Goal: Task Accomplishment & Management: Manage account settings

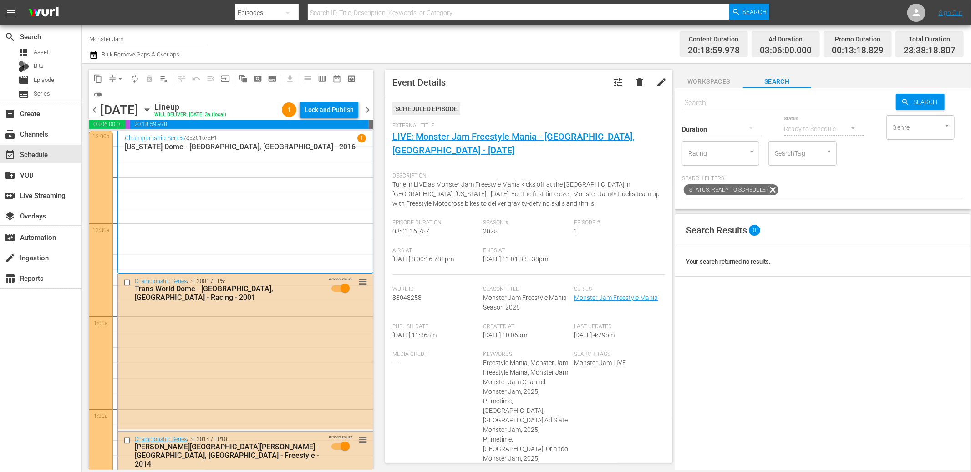
scroll to position [3506, 0]
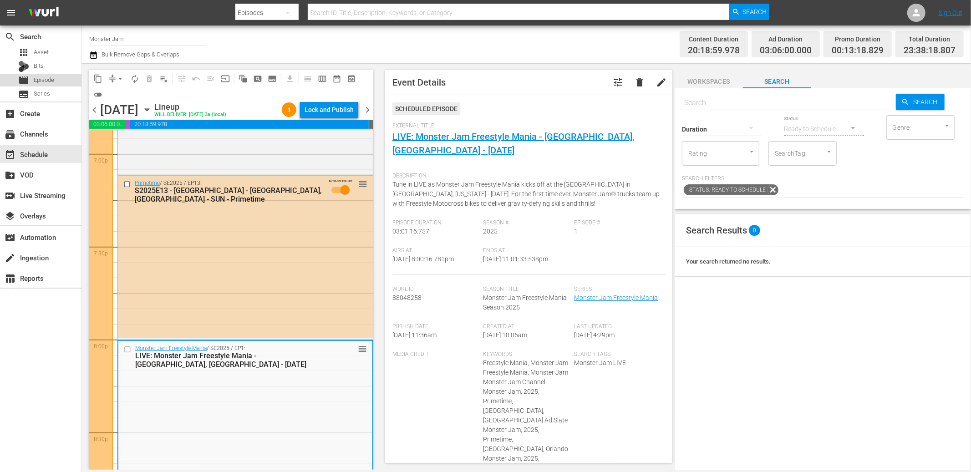
click at [47, 82] on span "Episode" at bounding box center [44, 80] width 20 height 9
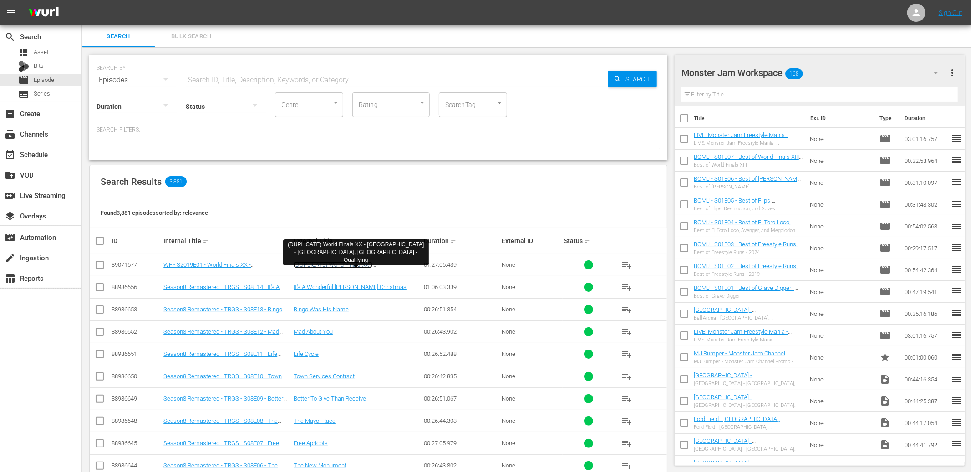
click at [324, 265] on link "(DUPLICATE) World Finals XX - [GEOGRAPHIC_DATA] - [GEOGRAPHIC_DATA], [GEOGRAPHI…" at bounding box center [352, 271] width 116 height 20
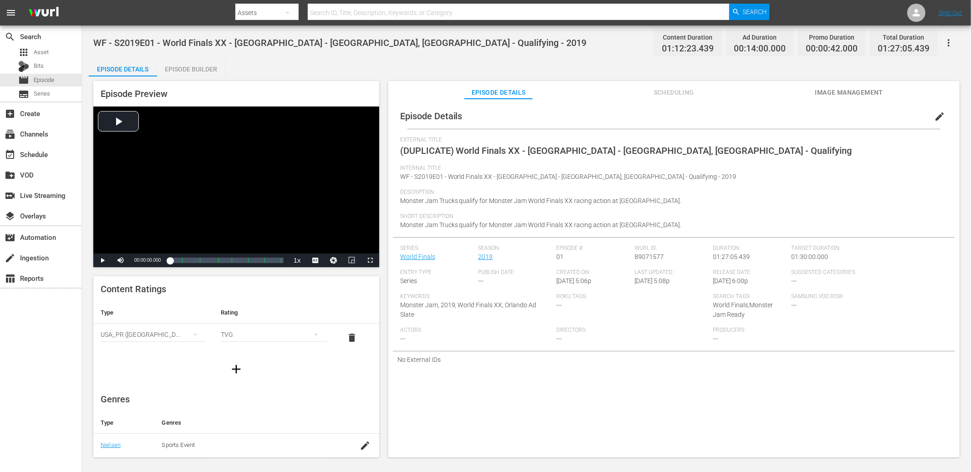
click at [940, 121] on button "edit" at bounding box center [940, 117] width 22 height 22
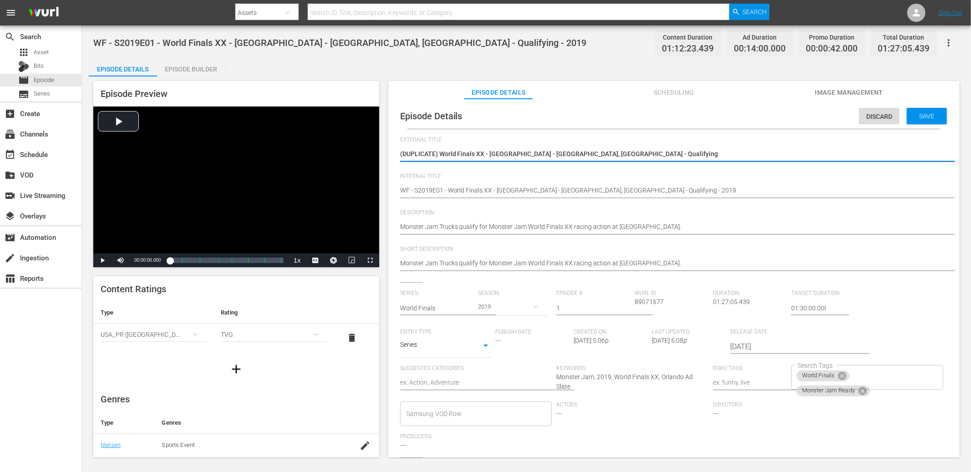
drag, startPoint x: 440, startPoint y: 154, endPoint x: 395, endPoint y: 152, distance: 44.7
click at [395, 152] on div "Episode Details Discard Save External Title (DUPLICATE) World Finals XX - [GEOG…" at bounding box center [674, 296] width 562 height 386
click at [385, 72] on div "Episode Details Episode Builder Episode Preview Video Player is loading. Play V…" at bounding box center [527, 261] width 876 height 407
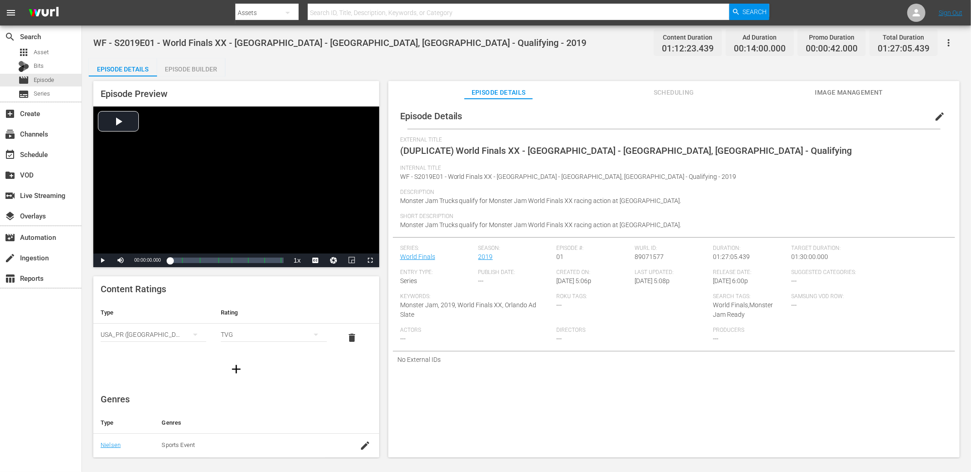
click at [663, 87] on span "Scheduling" at bounding box center [674, 92] width 68 height 11
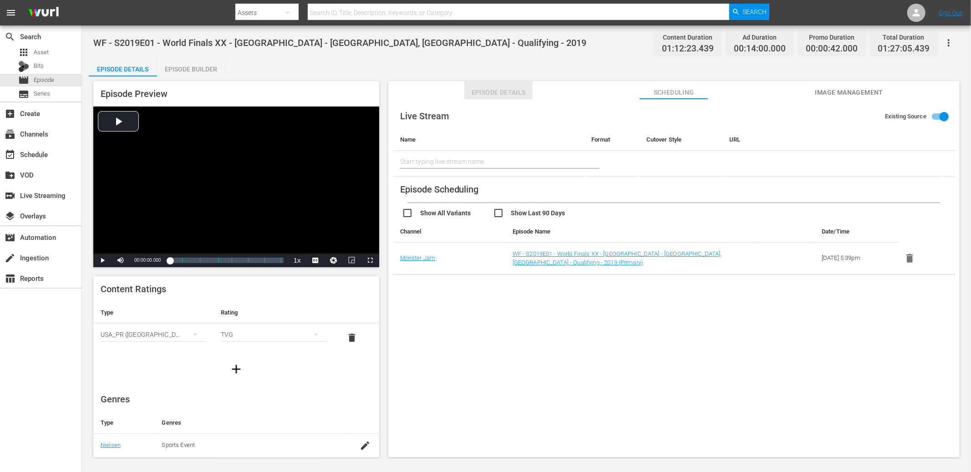
click at [504, 90] on span "Episode Details" at bounding box center [498, 92] width 68 height 11
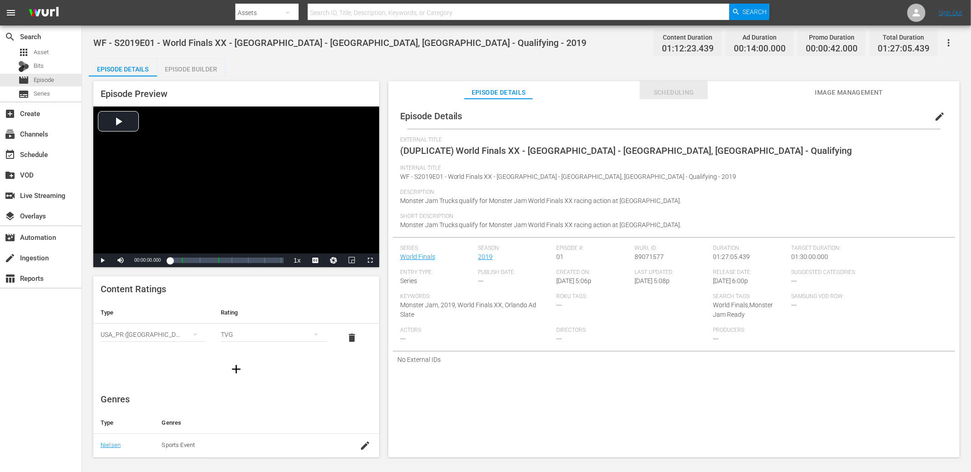
click at [660, 90] on span "Scheduling" at bounding box center [674, 92] width 68 height 11
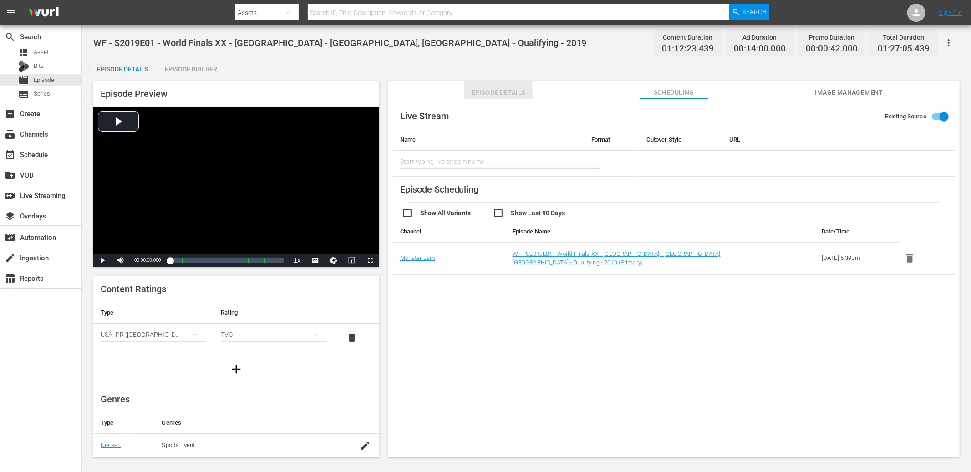
click at [512, 97] on span "Episode Details" at bounding box center [498, 92] width 68 height 11
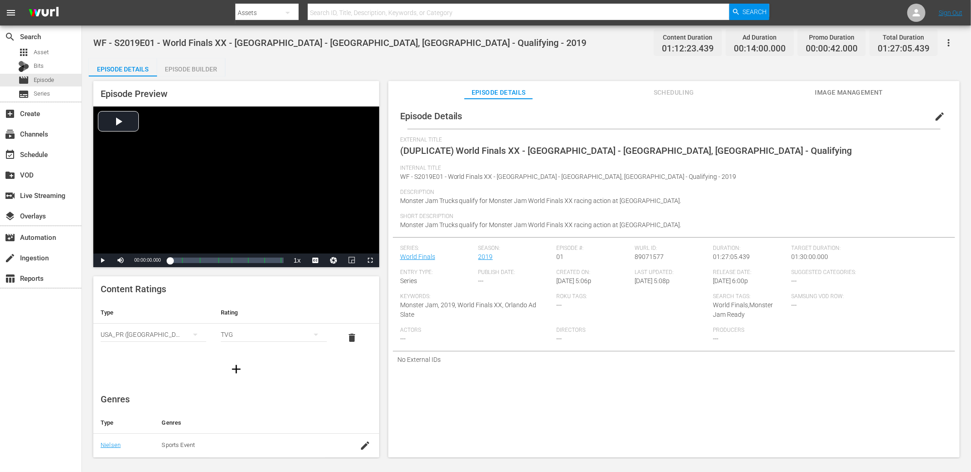
click at [929, 118] on button "edit" at bounding box center [940, 117] width 22 height 22
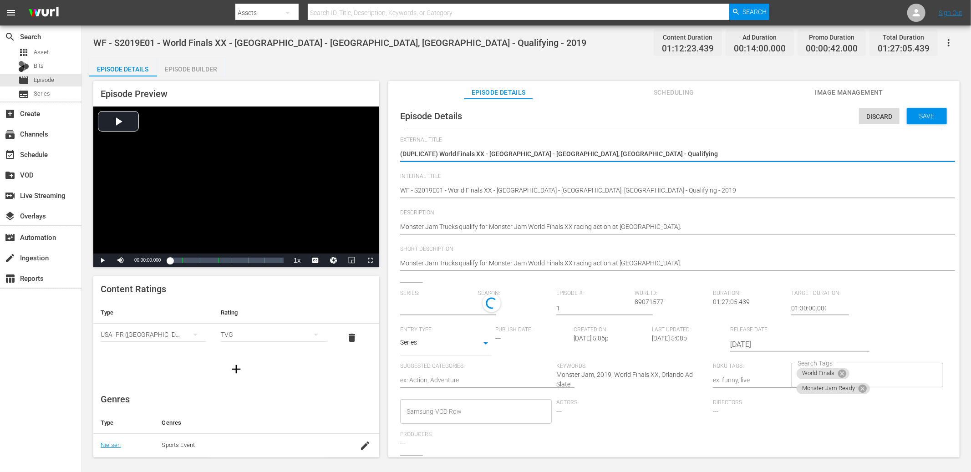
type input "World Finals"
drag, startPoint x: 441, startPoint y: 152, endPoint x: 396, endPoint y: 152, distance: 44.6
click at [396, 152] on div "Episode Details Discard Save External Title (DUPLICATE) World Finals XX - [GEOG…" at bounding box center [674, 296] width 562 height 386
type textarea "World Finals XX - Camping World Stadium - Orlando, FL - Qualifying"
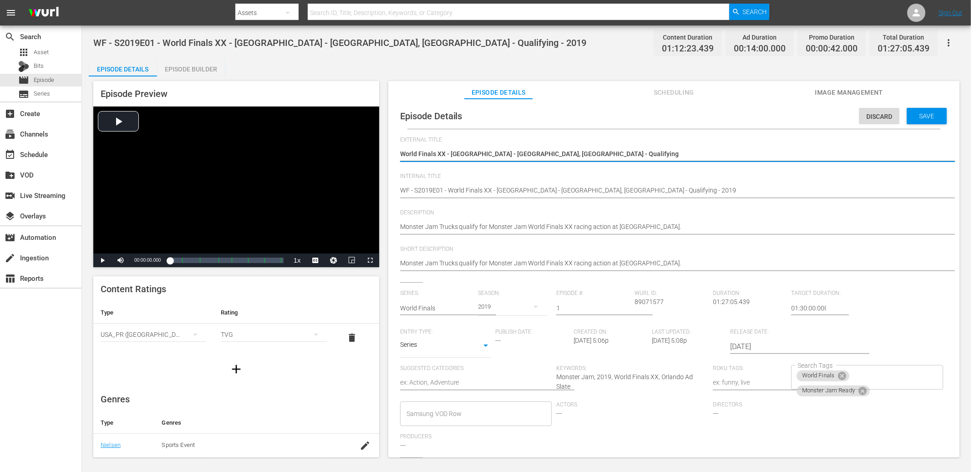
click at [399, 190] on div "Episode Details Discard Save External Title (DUPLICATE) World Finals XX - [GEOG…" at bounding box center [674, 296] width 562 height 386
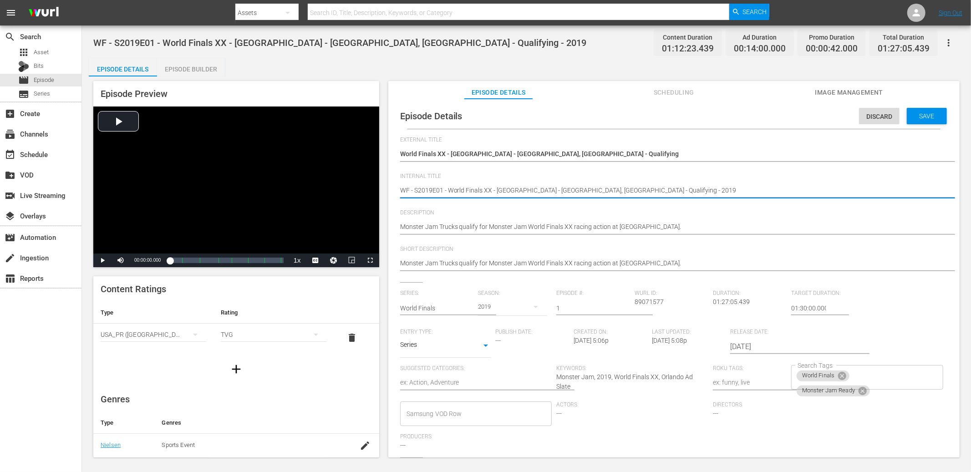
paste textarea "337,205.14"
type textarea "337,205.14WF - S2019E01 - World Finals XX - Camping World Stadium - Orlando, FL…"
type textarea "WF - S2019E01 - World Finals XX - [GEOGRAPHIC_DATA] - [GEOGRAPHIC_DATA], [GEOGR…"
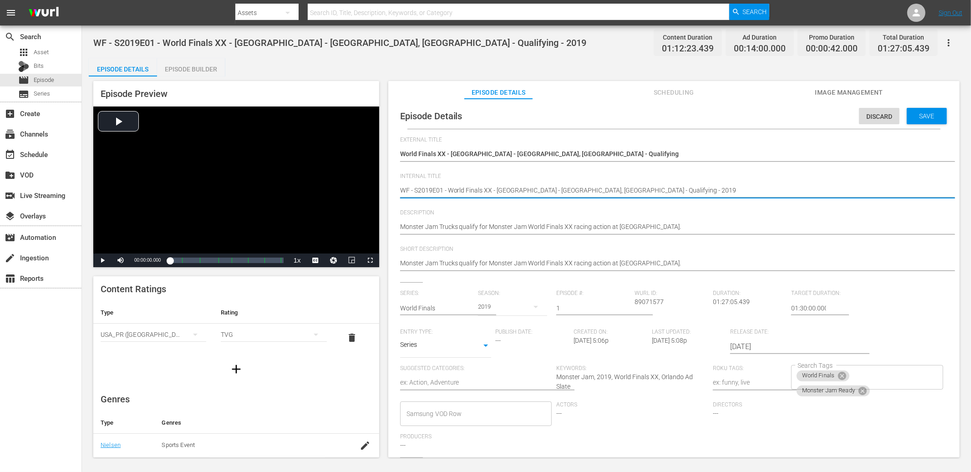
type textarea "(WF - S2019E01 - World Finals XX - Camping World Stadium - Orlando, FL - Qualif…"
type textarea "(DWF - S2019E01 - World Finals XX - Camping World Stadium - Orlando, FL - Quali…"
type textarea "(DuWF - S2019E01 - World Finals XX - Camping World Stadium - Orlando, FL - Qual…"
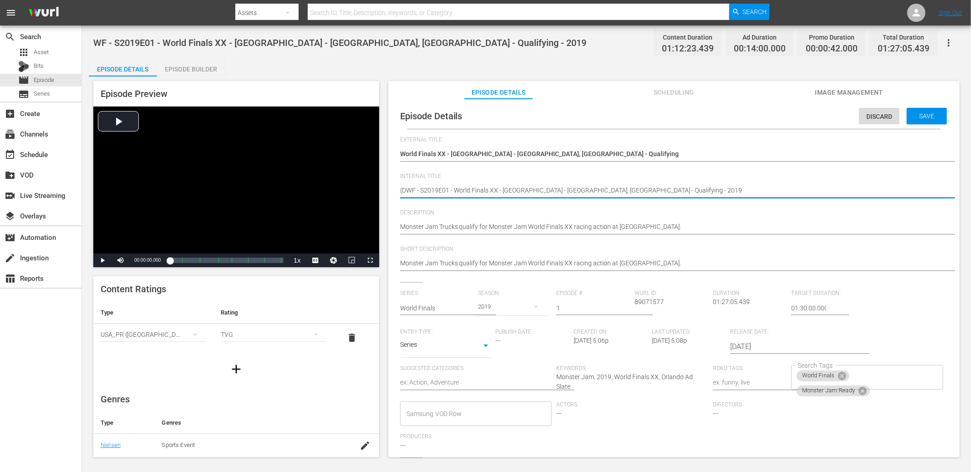
type textarea "(DuWF - S2019E01 - World Finals XX - Camping World Stadium - Orlando, FL - Qual…"
type textarea "(DupWF - S2019E01 - World Finals XX - Camping World Stadium - Orlando, FL - Qua…"
type textarea "(DuplWF - S2019E01 - World Finals XX - Camping World Stadium - Orlando, FL - Qu…"
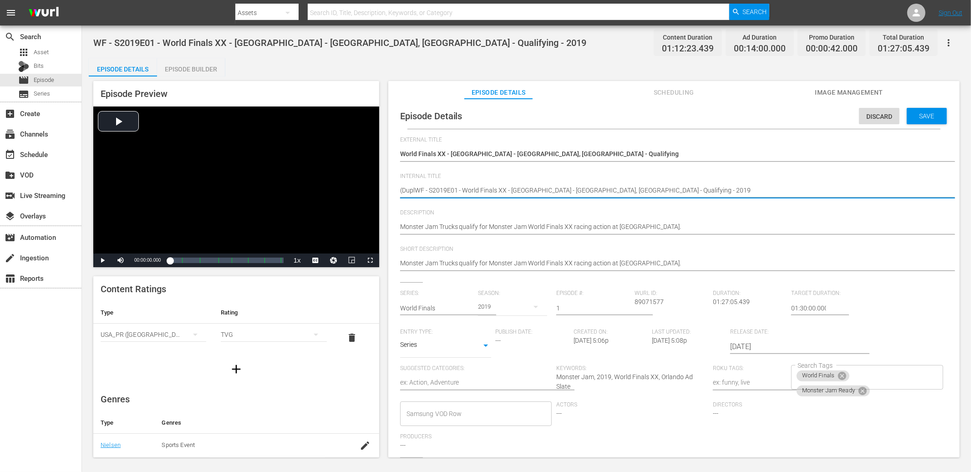
type textarea "(DupliWF - S2019E01 - World Finals XX - Camping World Stadium - Orlando, FL - Q…"
type textarea "(DuplicWF - S2019E01 - World Finals XX - Camping World Stadium - Orlando, FL - …"
type textarea "(DuplicaWF - S2019E01 - World Finals XX - Camping World Stadium - Orlando, FL -…"
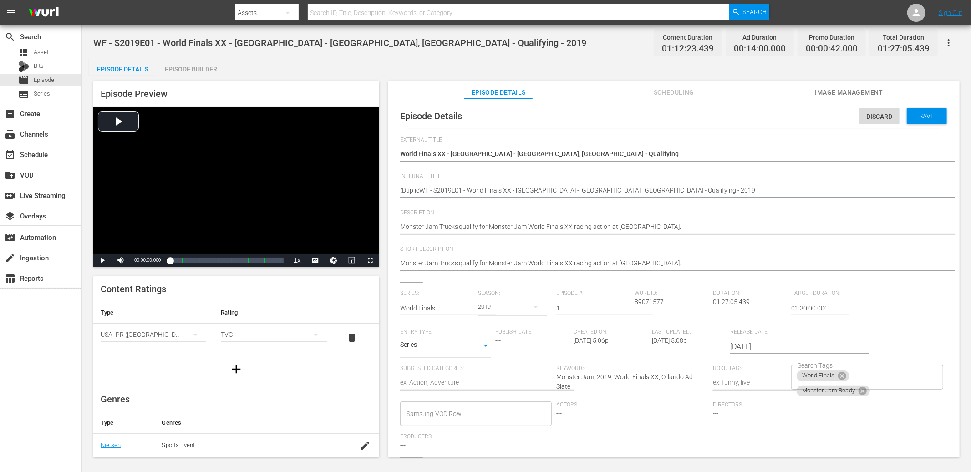
type textarea "(DuplicaWF - S2019E01 - World Finals XX - Camping World Stadium - Orlando, FL -…"
type textarea "(DuplicatWF - S2019E01 - World Finals XX - Camping World Stadium - Orlando, FL …"
type textarea "(DuplicateWF - S2019E01 - World Finals XX - Camping World Stadium - Orlando, FL…"
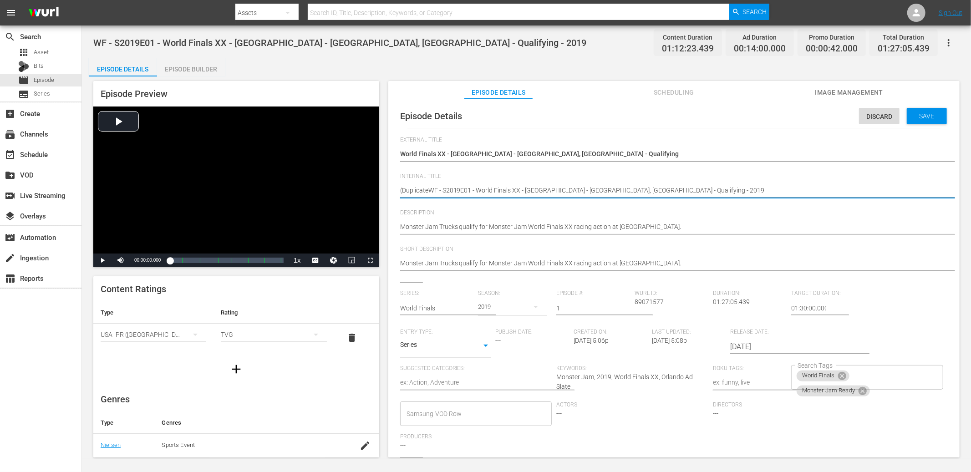
type textarea "(Duplicate)WF - S2019E01 - World Finals XX - Camping World Stadium - Orlando, F…"
type textarea "(Duplicate) WF - S2019E01 - World Finals XX - Camping World Stadium - Orlando, …"
type textarea "(Duplicate) -WF - S2019E01 - World Finals XX - Camping World Stadium - Orlando,…"
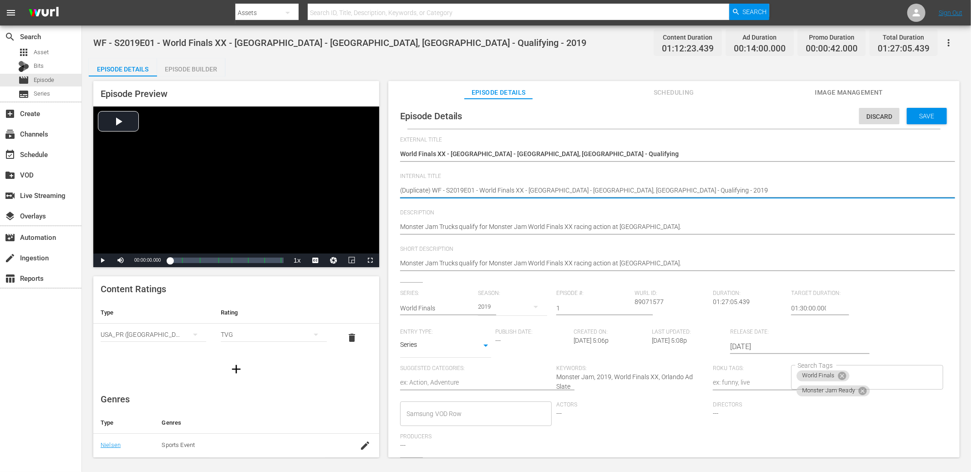
type textarea "(Duplicate) -WF - S2019E01 - World Finals XX - Camping World Stadium - Orlando,…"
type textarea "(Duplicate) - WF - S2019E01 - World Finals XX - Camping World Stadium - Orlando…"
drag, startPoint x: 921, startPoint y: 79, endPoint x: 919, endPoint y: 92, distance: 13.8
click at [921, 79] on div "Episode Preview Video Player is loading. Play Video Play Mute Current Time 00:0…" at bounding box center [527, 270] width 876 height 388
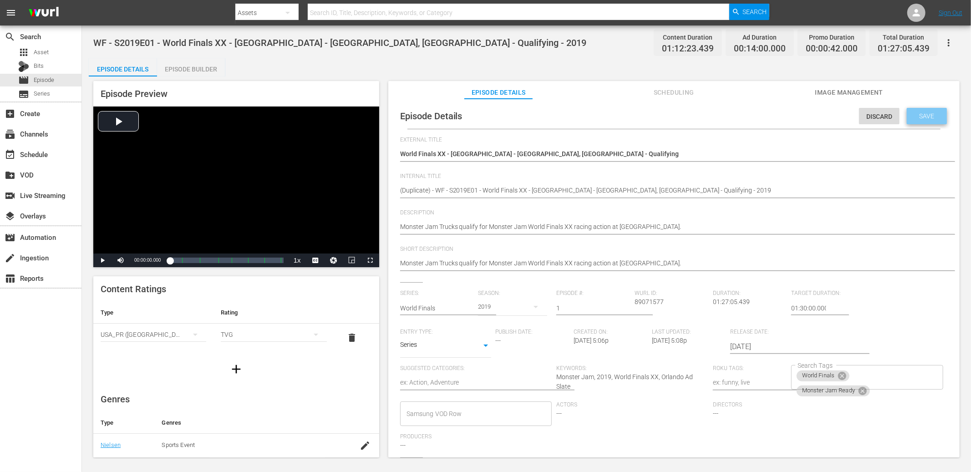
click at [922, 114] on span "Save" at bounding box center [927, 115] width 30 height 7
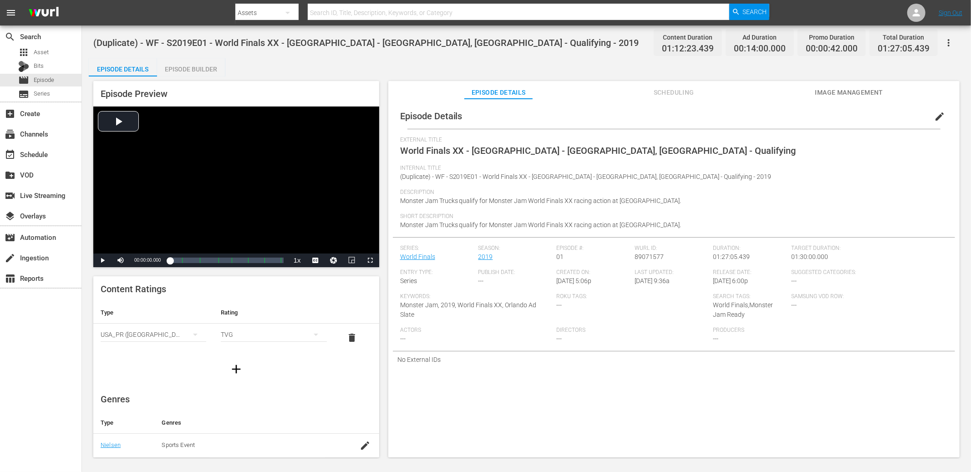
drag, startPoint x: 398, startPoint y: 68, endPoint x: 324, endPoint y: 71, distance: 73.8
click at [398, 68] on div "Episode Details Episode Builder Episode Preview Video Player is loading. Play V…" at bounding box center [527, 261] width 876 height 407
click at [219, 67] on div "Episode Builder" at bounding box center [191, 69] width 68 height 22
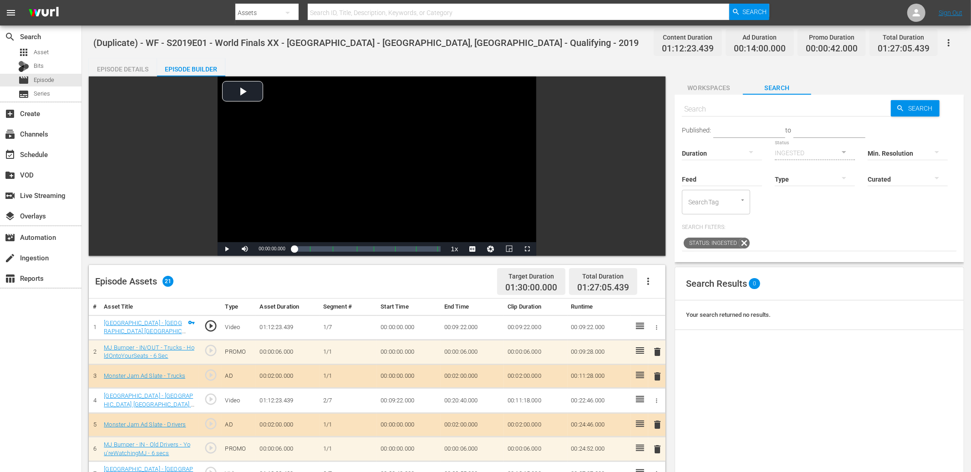
click at [275, 274] on div "Episode Assets 21 Target Duration 01:30:00.000 Total Duration 01:27:05.439" at bounding box center [377, 282] width 577 height 34
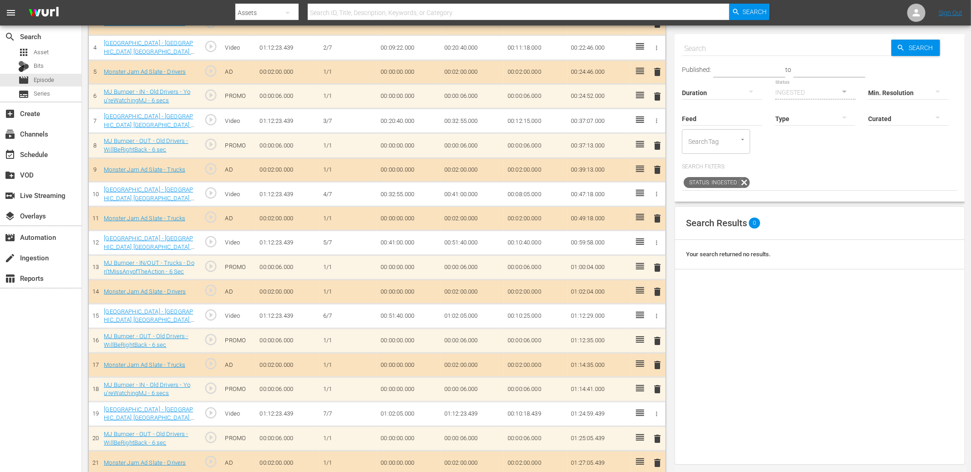
scroll to position [362, 0]
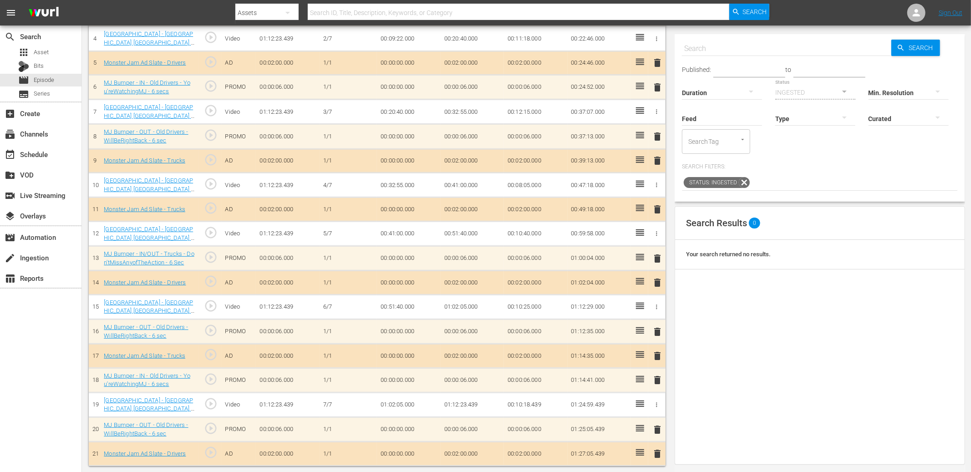
click at [84, 153] on div "(Duplicate) - WF - S2019E01 - World Finals XX - Camping World Stadium - Orlando…" at bounding box center [526, 69] width 889 height 810
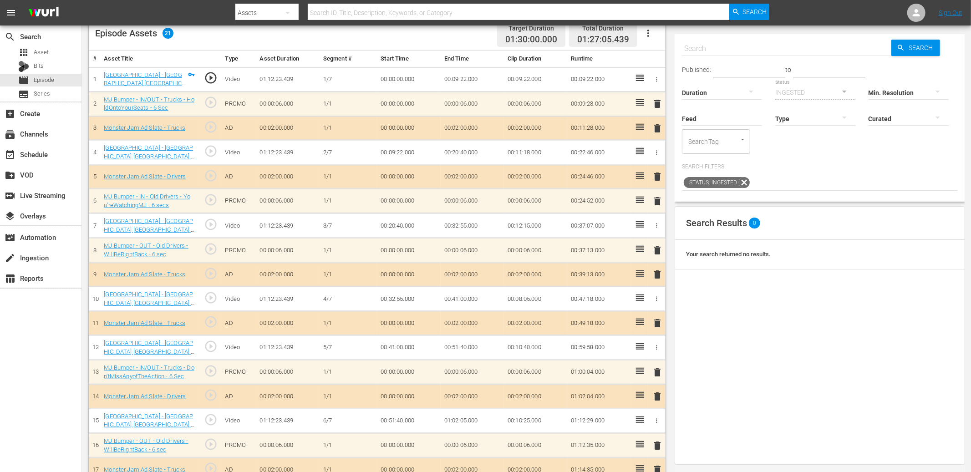
scroll to position [0, 0]
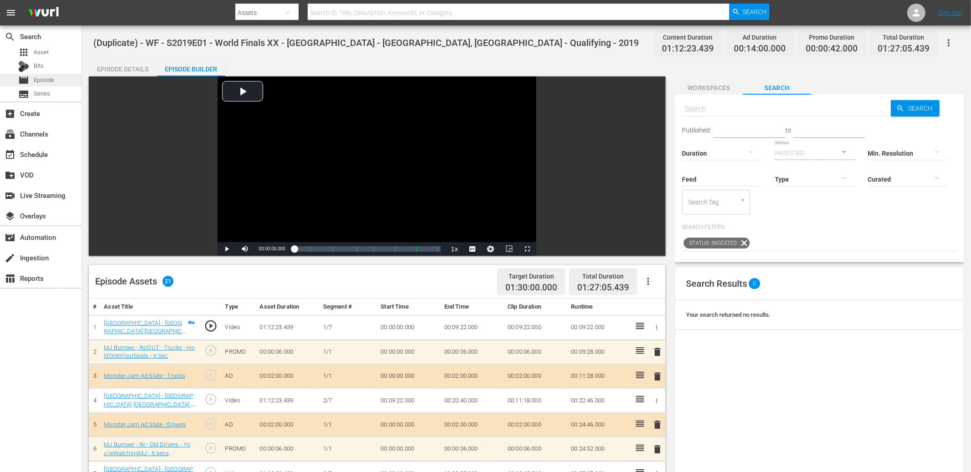
click at [61, 77] on div "movie Episode" at bounding box center [41, 80] width 82 height 13
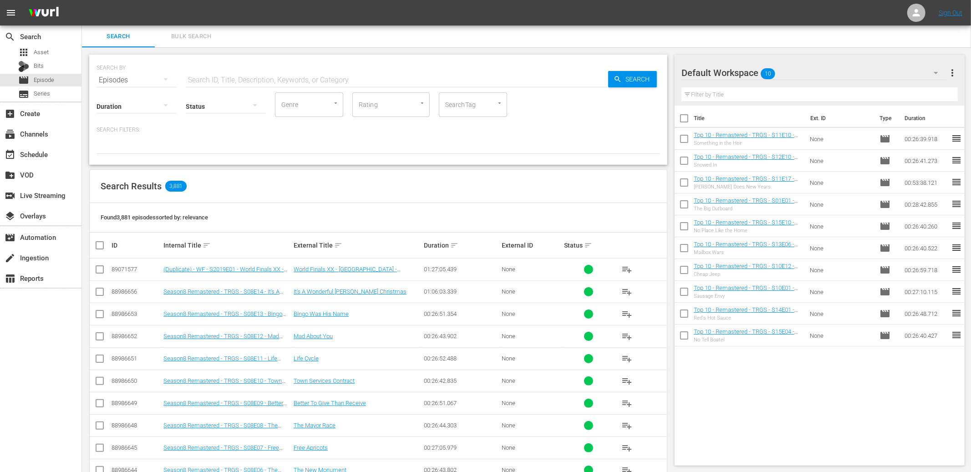
click at [370, 168] on div "SEARCH BY Search By Episodes Search ID, Title, Description, Keywords, or Catego…" at bounding box center [378, 339] width 593 height 585
click at [287, 182] on div "Search Results 3,881" at bounding box center [378, 186] width 577 height 33
click at [64, 82] on div "movie Episode" at bounding box center [41, 80] width 82 height 13
click at [238, 82] on input "text" at bounding box center [397, 80] width 423 height 22
paste input "Episode title and description have been updated. We left "8/31/2025" since this…"
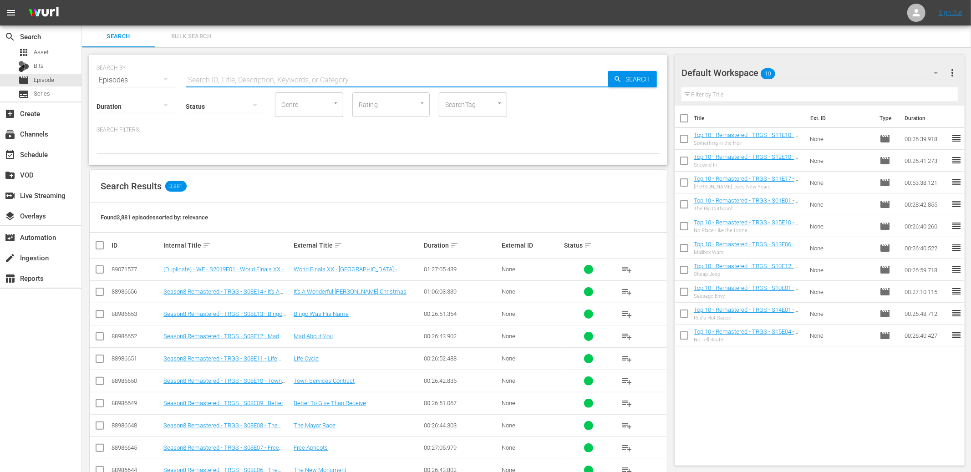
type input "Episode title and description have been updated. We left "8/31/2025" since this…"
type input "LIVE:"
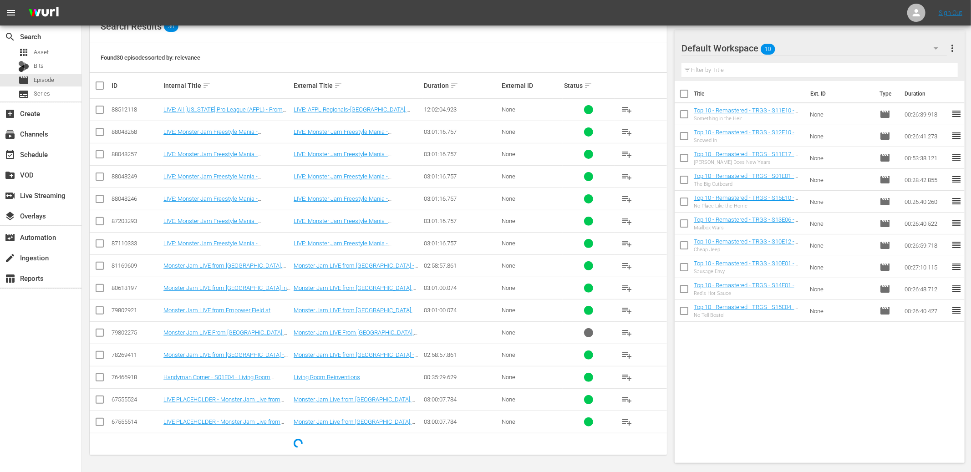
scroll to position [158, 0]
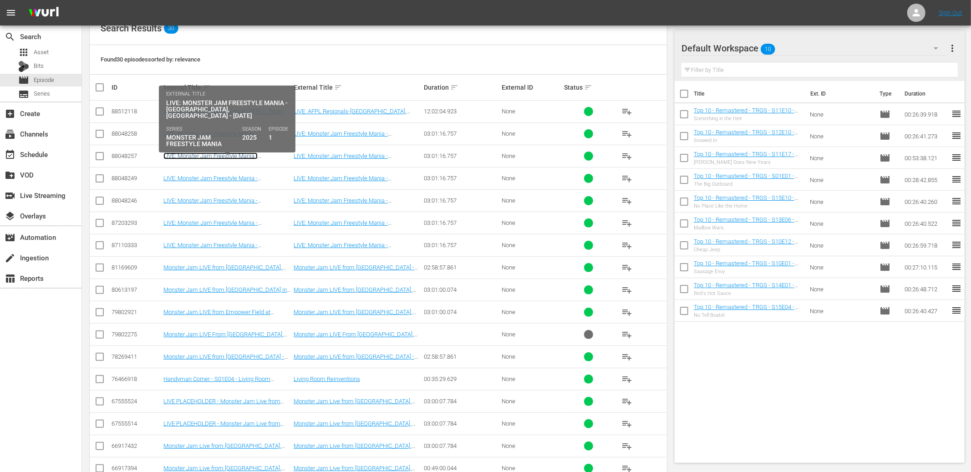
click at [224, 157] on link "LIVE: Monster Jam Freestyle Mania - San Jose, CA - 8/31/2025" at bounding box center [221, 163] width 116 height 20
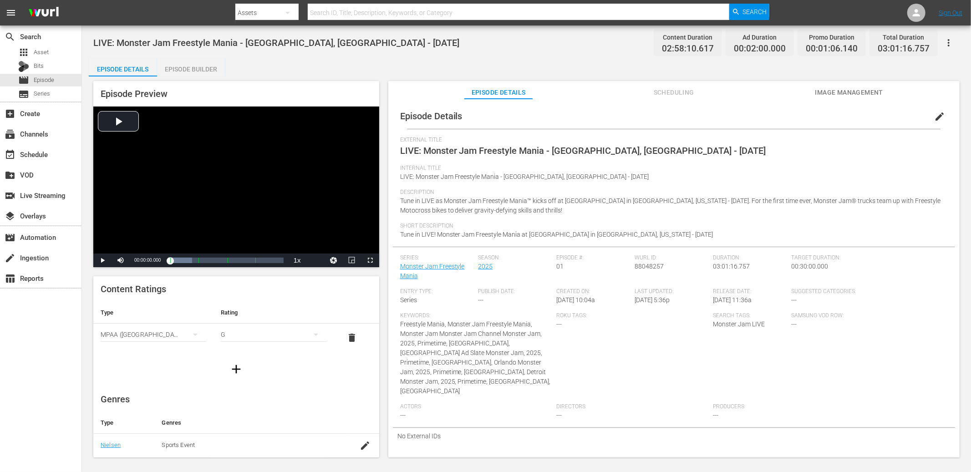
click at [421, 40] on div "LIVE: Monster Jam Freestyle Mania - San Jose, CA - 8/31/2025 Content Duration 0…" at bounding box center [526, 42] width 866 height 20
